Goal: Register for event/course

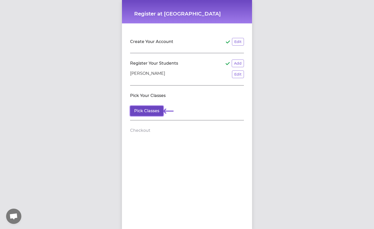
click at [151, 113] on button "Pick Classes" at bounding box center [146, 111] width 33 height 10
click at [97, 17] on div "Register at [GEOGRAPHIC_DATA] FSC Create Your Account Edit Register Your Studen…" at bounding box center [187, 114] width 374 height 229
click at [152, 112] on button "Pick Classes" at bounding box center [146, 111] width 33 height 10
